Goal: Register for event/course

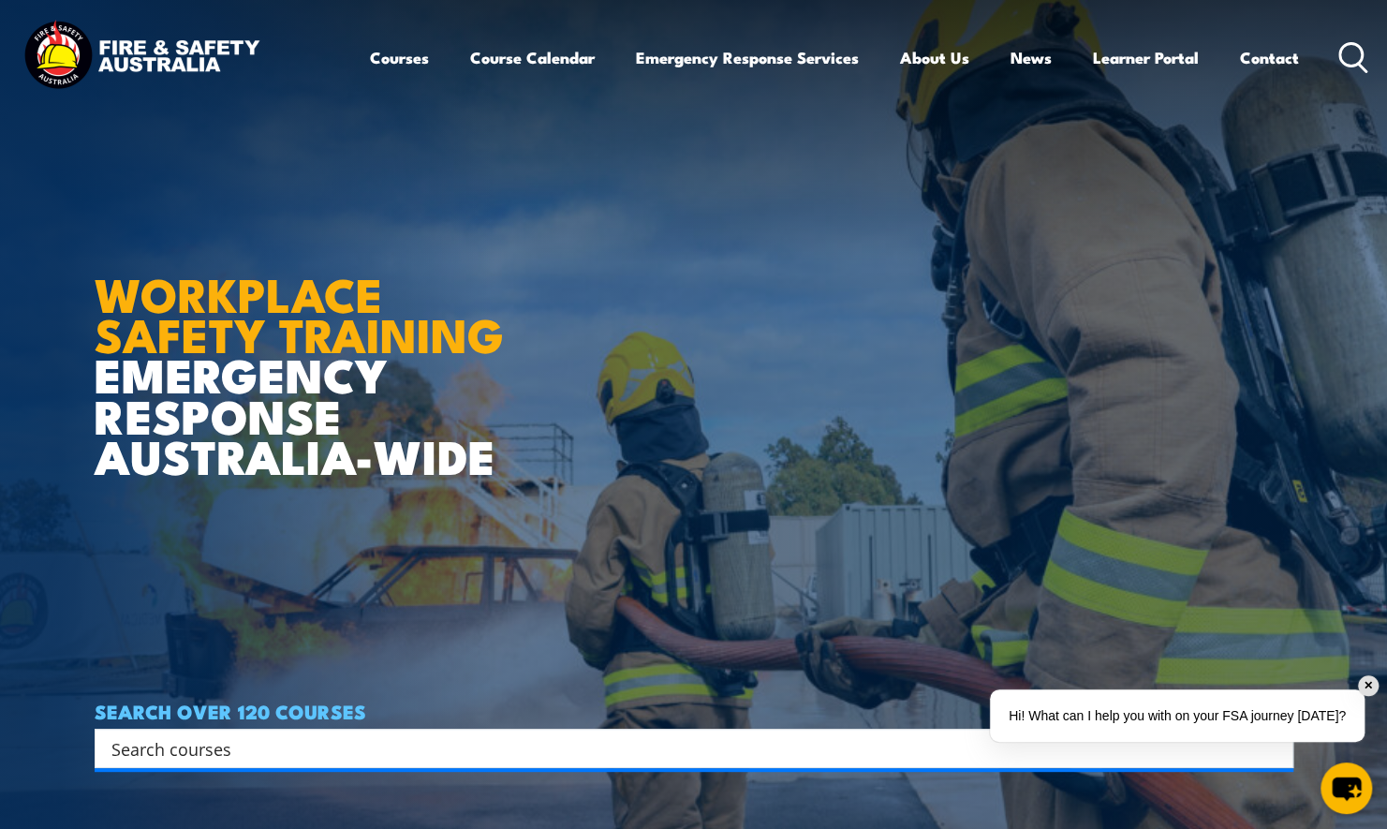
click at [421, 741] on input "Search input" at bounding box center [681, 748] width 1141 height 28
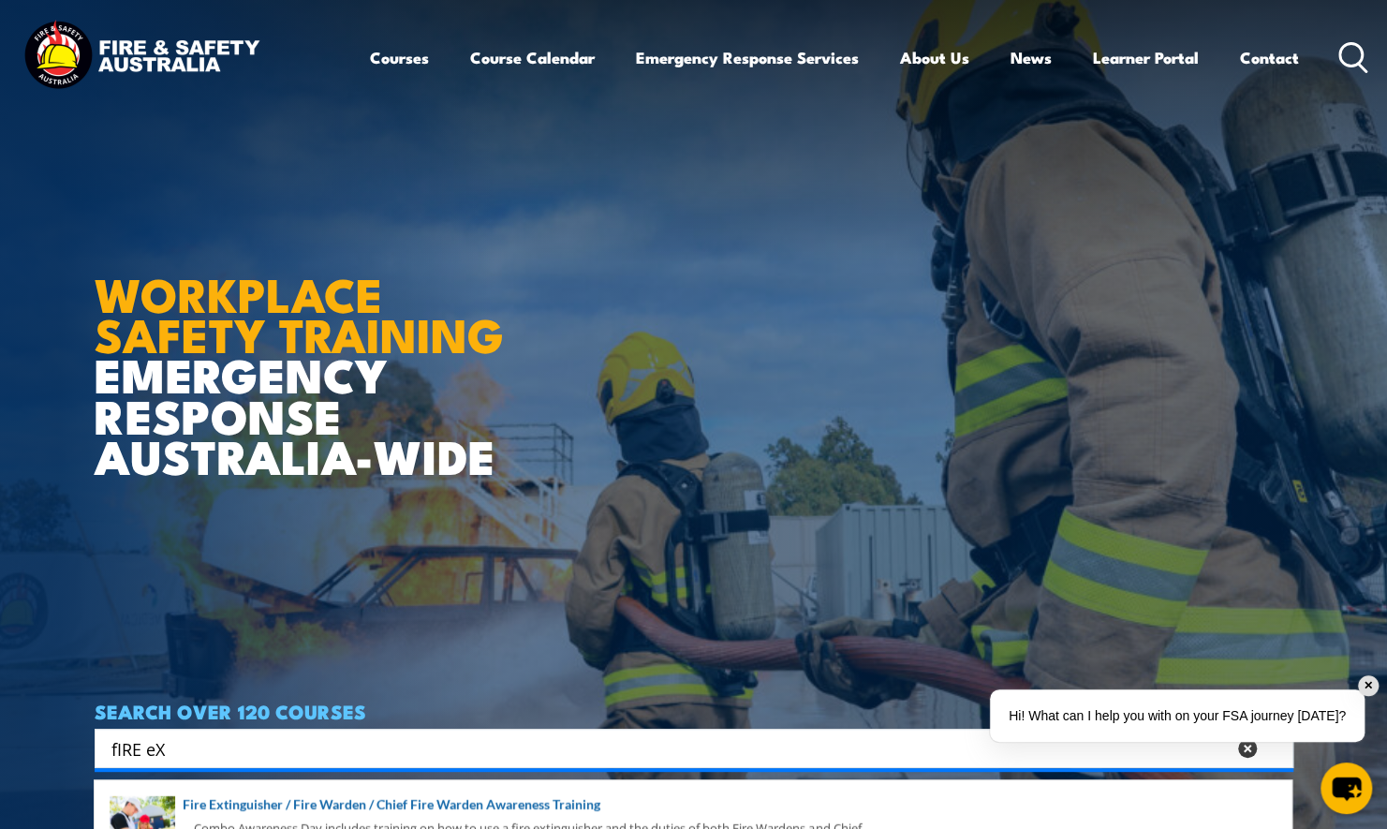
type input "fIRE eX"
click at [1371, 683] on div "✕" at bounding box center [1368, 685] width 21 height 21
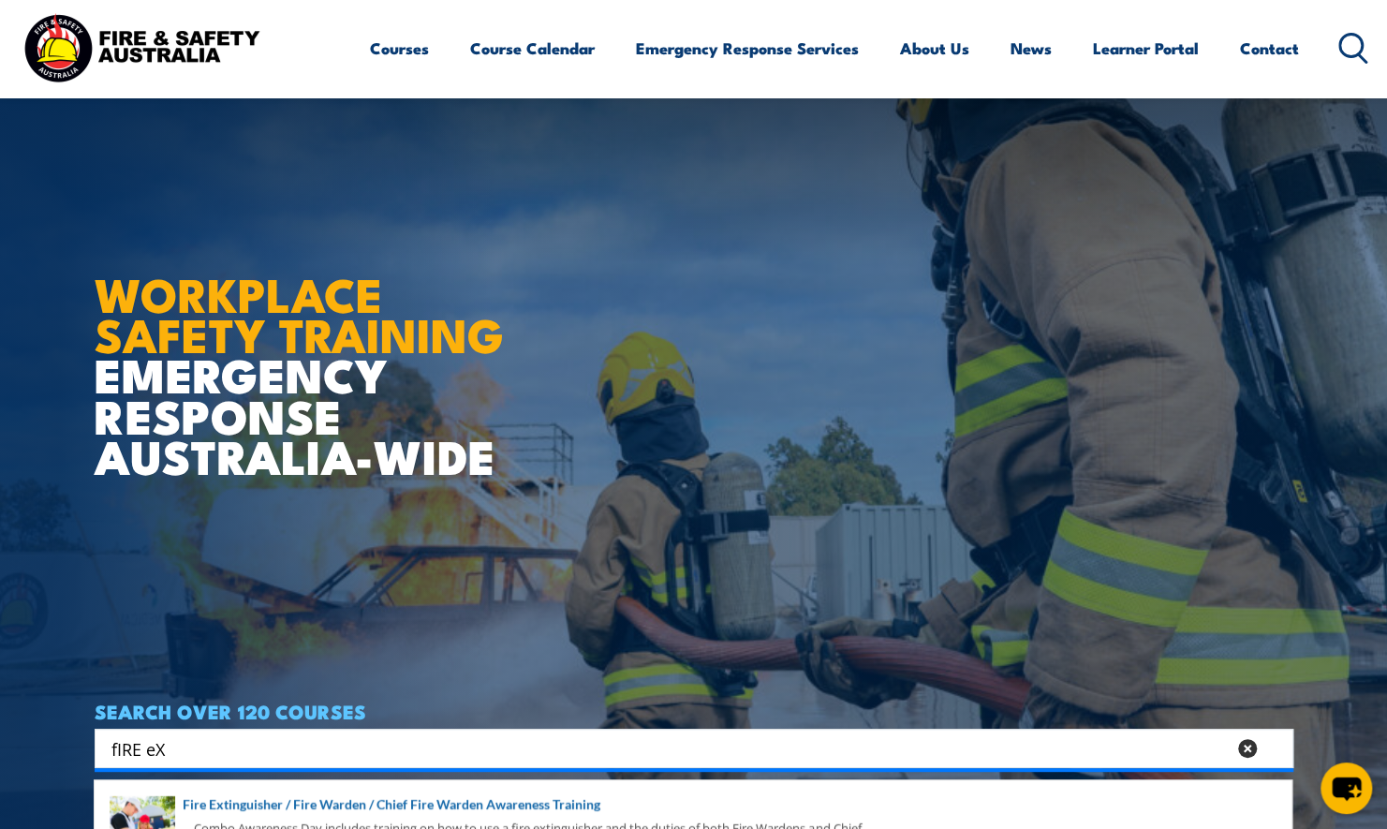
scroll to position [281, 0]
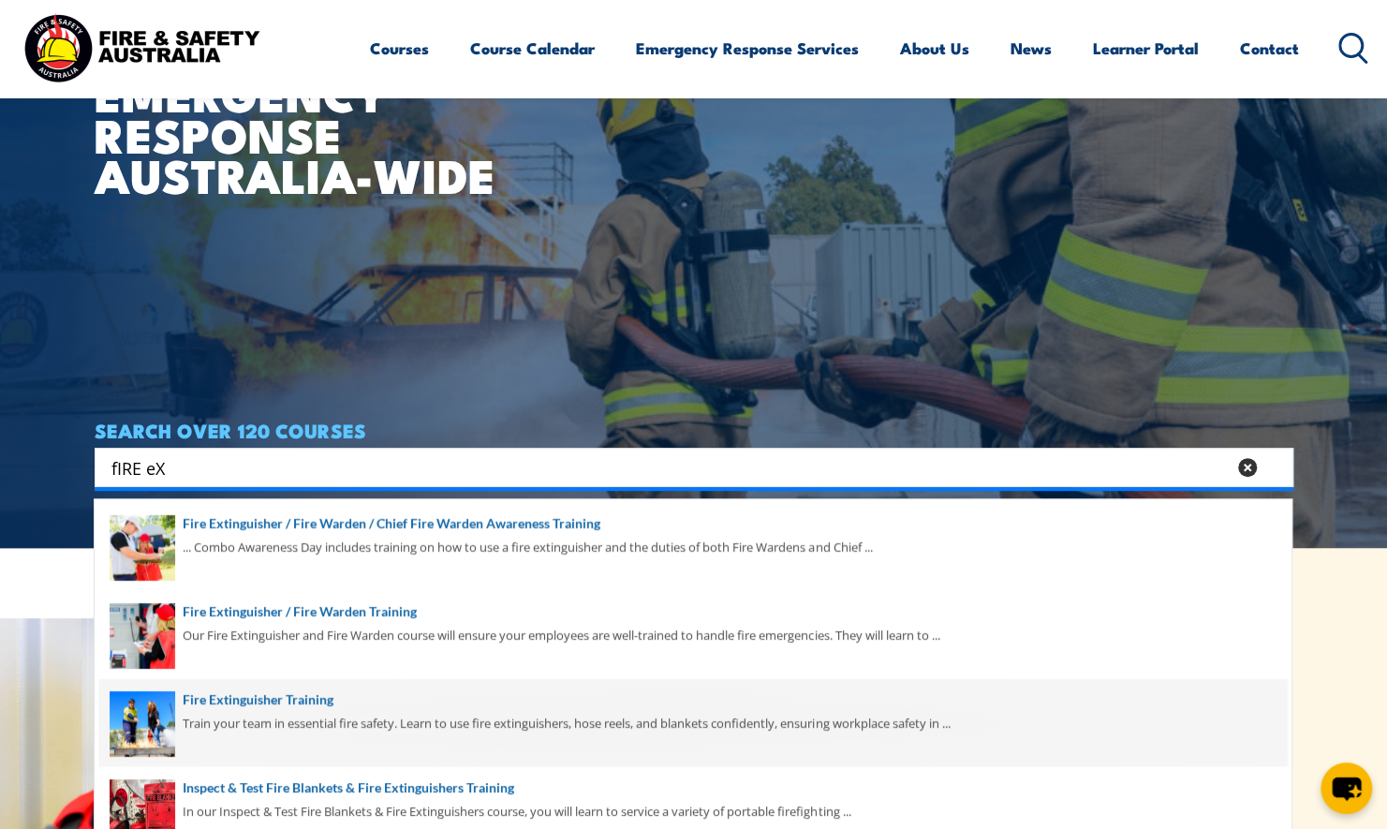
click at [259, 693] on span at bounding box center [693, 723] width 1188 height 88
